Goal: Navigation & Orientation: Find specific page/section

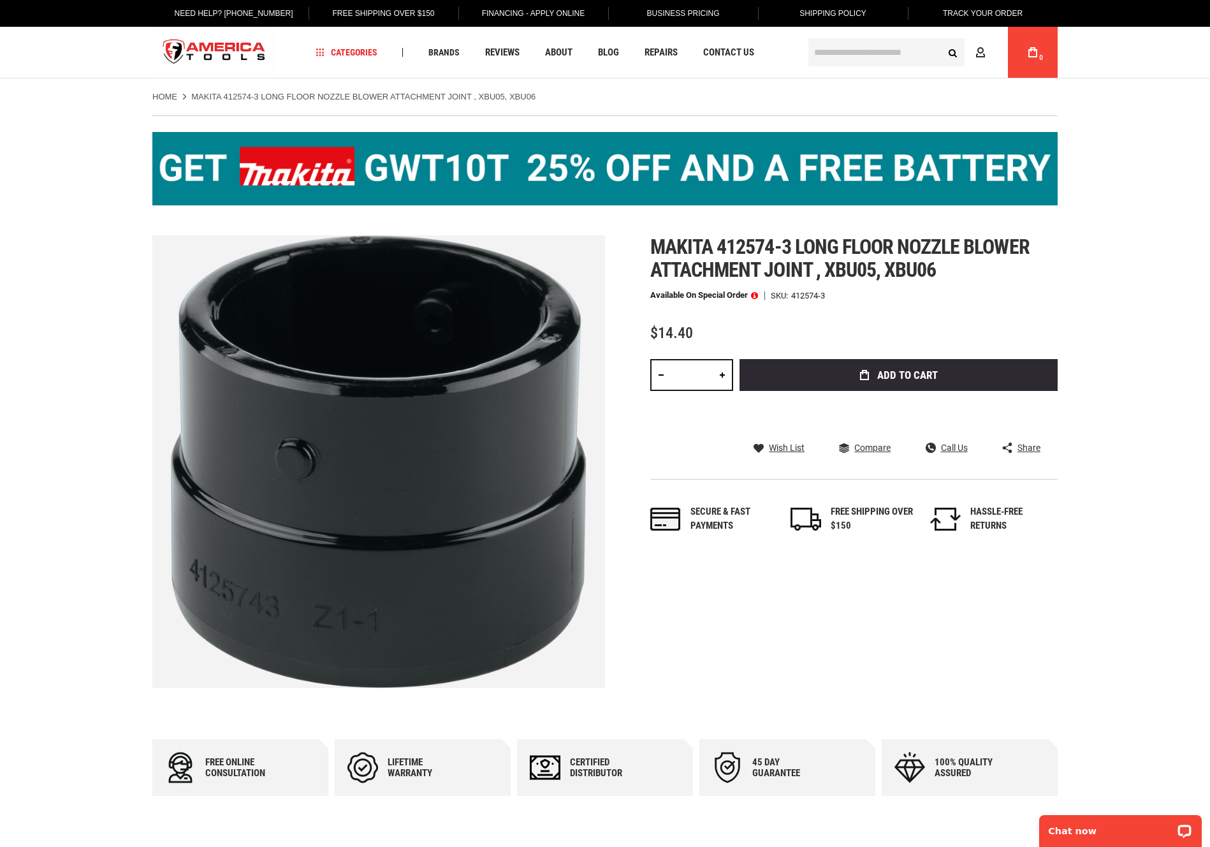
click at [262, 166] on img at bounding box center [605, 168] width 906 height 73
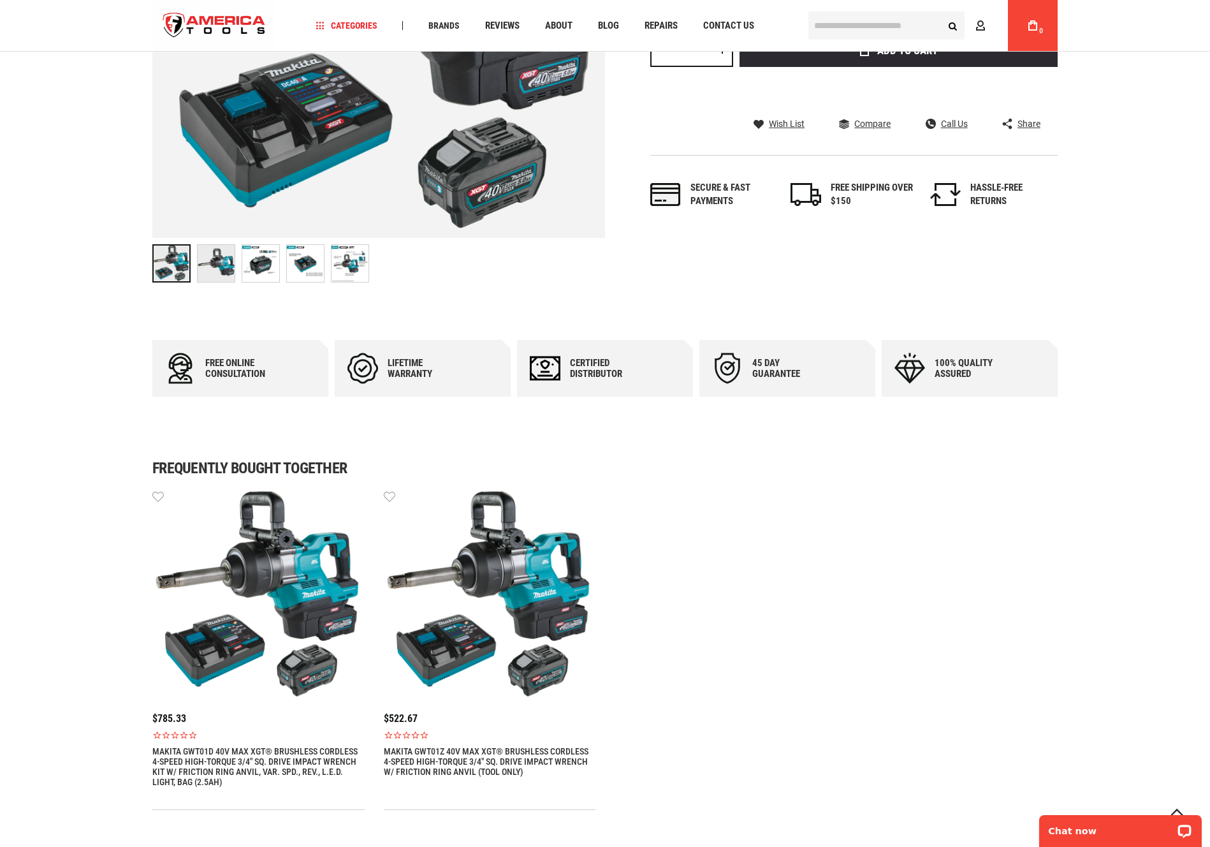
scroll to position [437, 0]
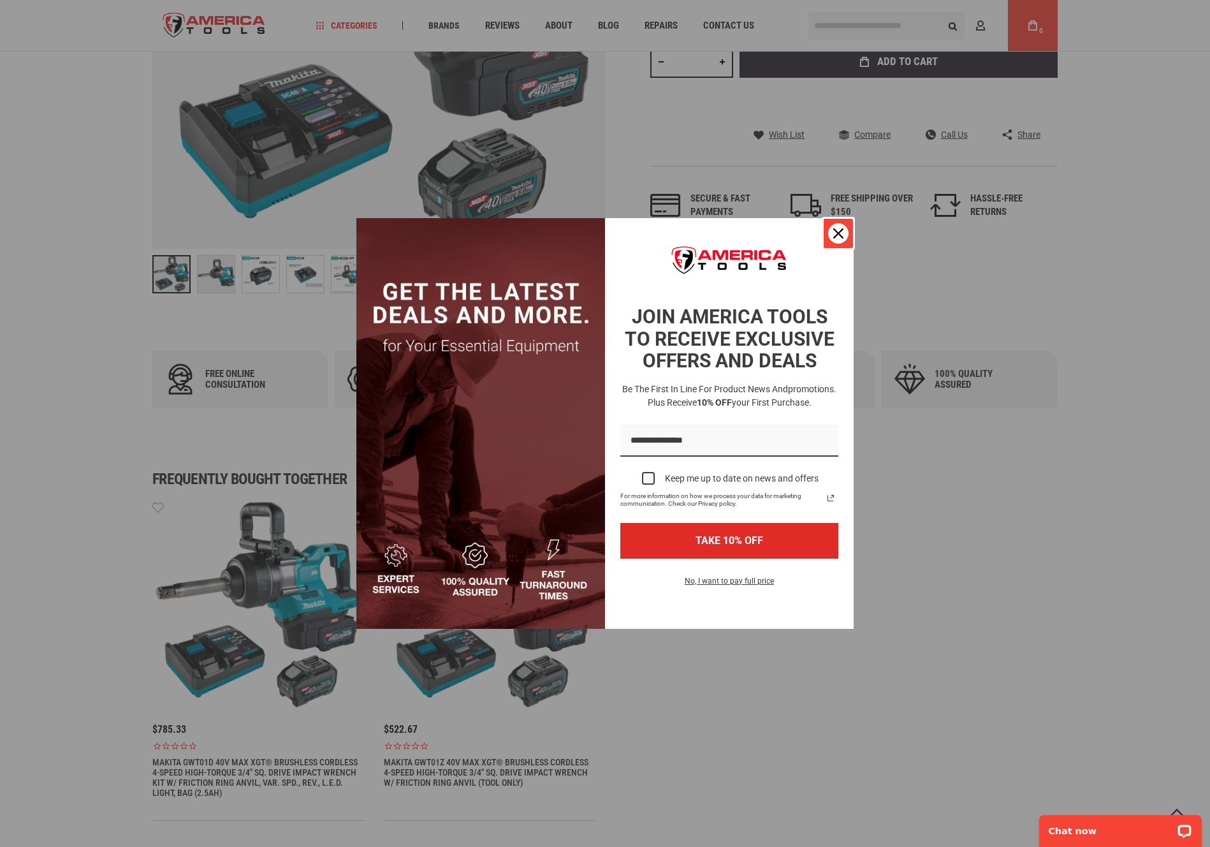
click at [837, 234] on icon "close icon" at bounding box center [839, 233] width 10 height 10
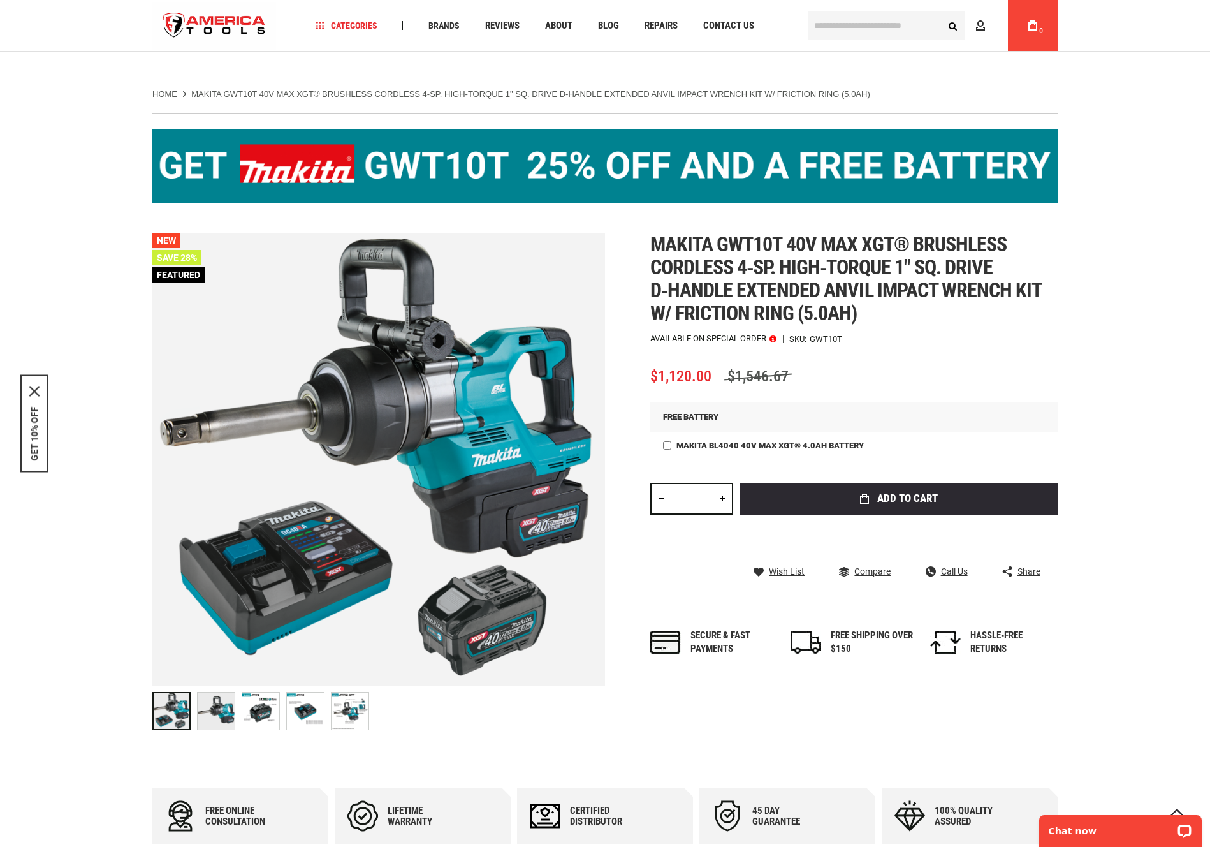
scroll to position [0, 0]
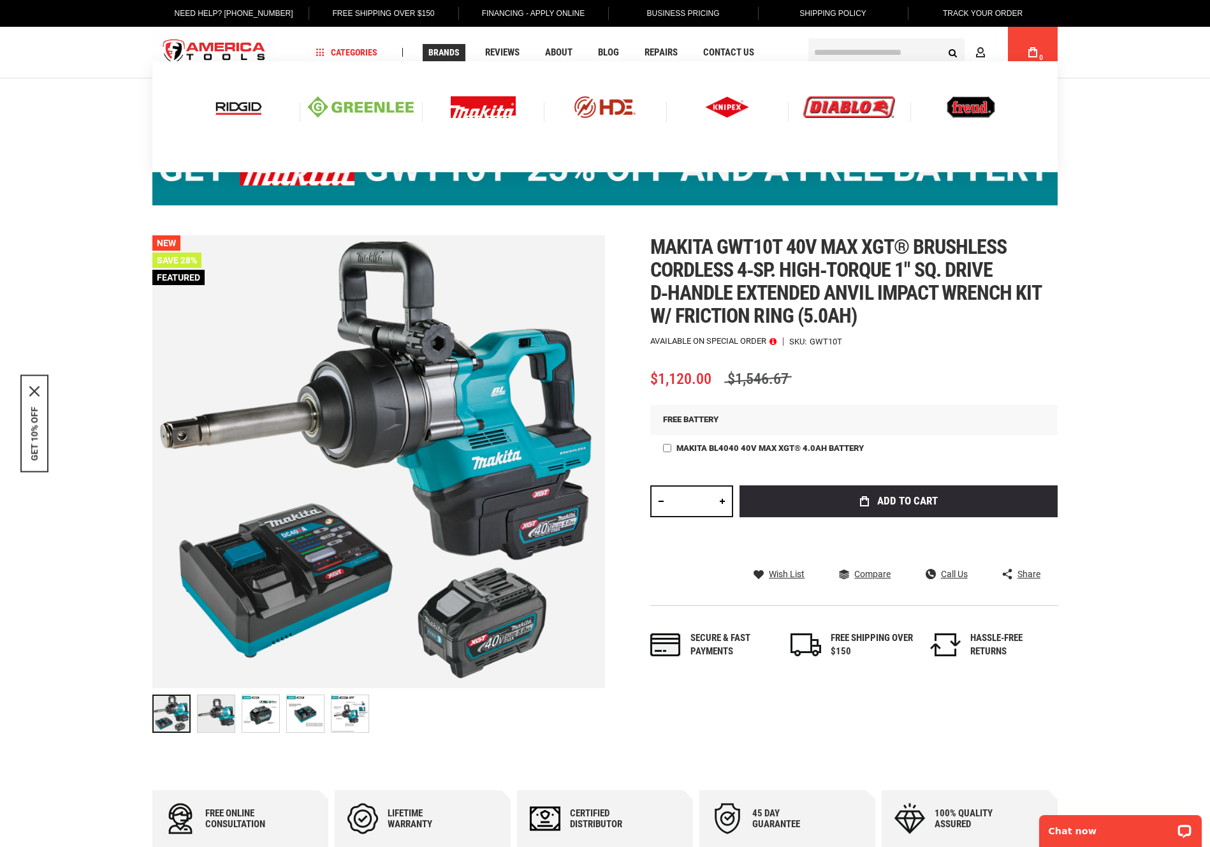
click at [490, 115] on img at bounding box center [483, 107] width 65 height 22
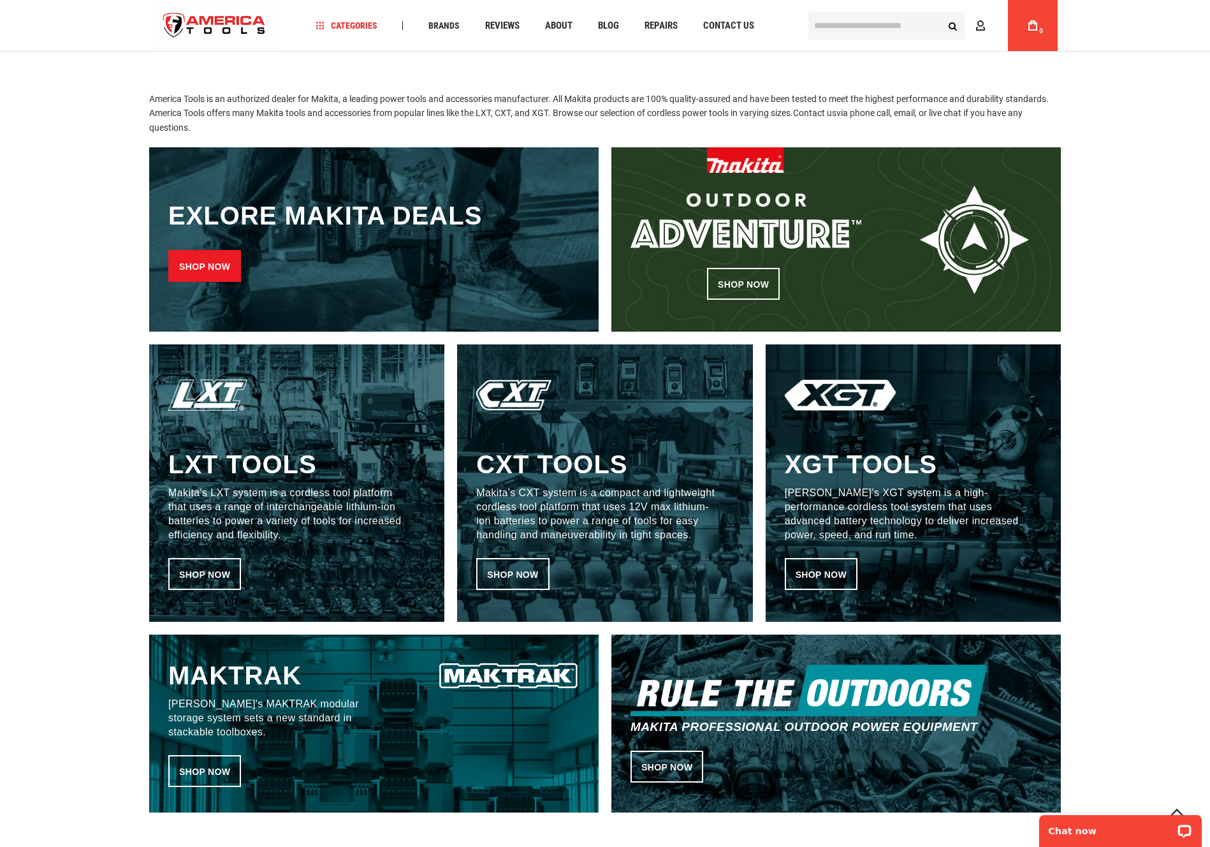
click at [216, 263] on link "Shop now" at bounding box center [204, 266] width 73 height 32
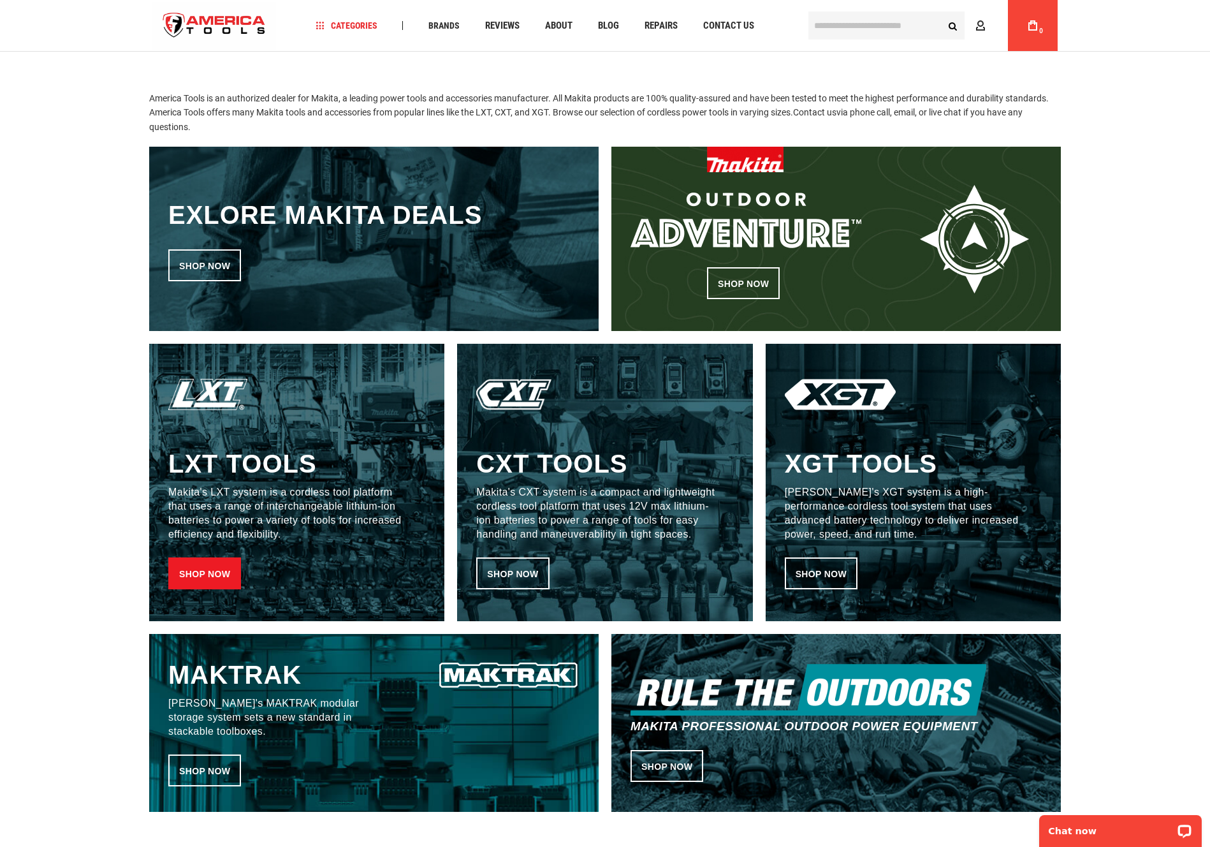
click at [195, 561] on link "Shop now" at bounding box center [204, 573] width 73 height 32
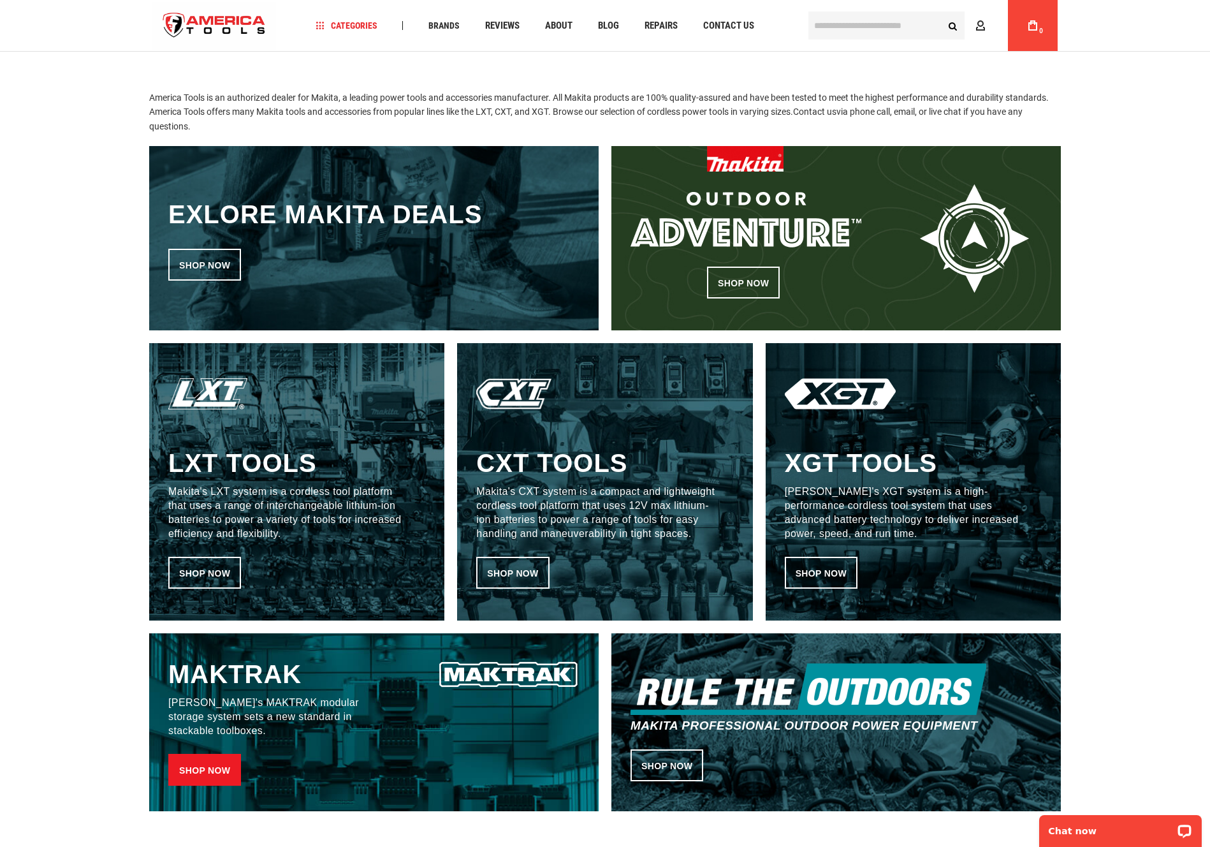
click at [208, 754] on link "Shop now" at bounding box center [204, 770] width 73 height 32
